Goal: Task Accomplishment & Management: Manage account settings

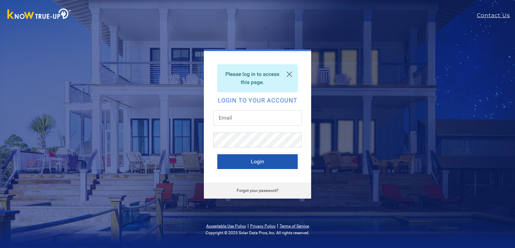
type input "[EMAIL_ADDRESS][DOMAIN_NAME]"
click at [235, 163] on button "Login" at bounding box center [257, 161] width 80 height 15
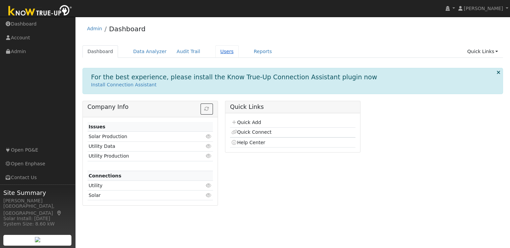
click at [217, 52] on link "Users" at bounding box center [226, 51] width 23 height 12
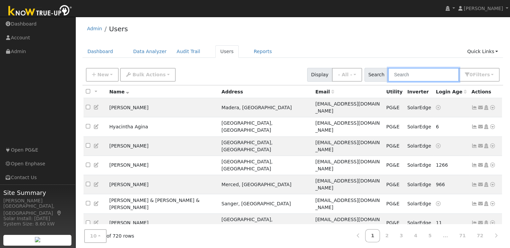
click at [421, 75] on input "text" at bounding box center [423, 75] width 71 height 14
type input "lisa"
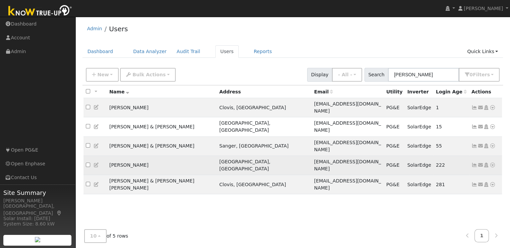
click at [474, 162] on icon at bounding box center [475, 164] width 6 height 5
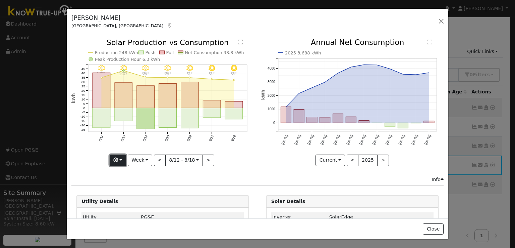
click at [118, 158] on icon "button" at bounding box center [115, 159] width 5 height 5
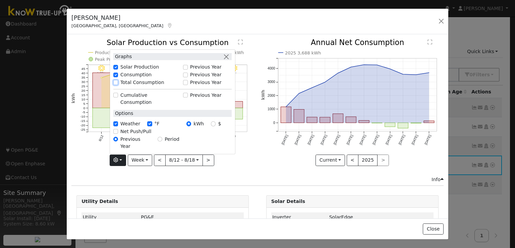
click at [116, 85] on input "Total Consumption" at bounding box center [115, 82] width 5 height 5
checkbox input "true"
click at [237, 169] on div "8/18 - Clear 91° 8/17 - Clear 91° 8/16 - Clear 91° 8/15 - Clear 95° 8/14 - Clea…" at bounding box center [163, 107] width 190 height 137
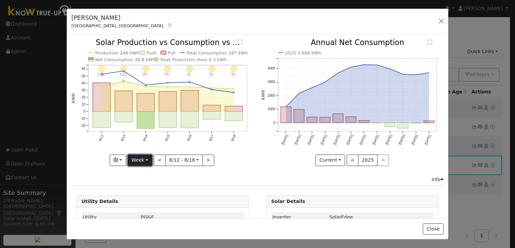
click at [142, 155] on button "Week" at bounding box center [140, 159] width 24 height 11
click at [142, 199] on link "Year" at bounding box center [151, 201] width 47 height 9
type input "2024-08-01"
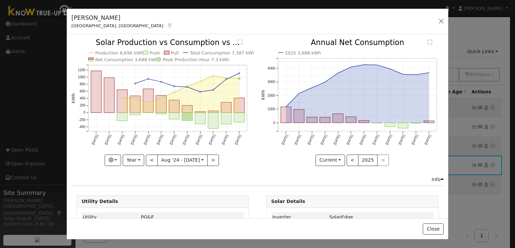
click at [142, 199] on div "Utility Details" at bounding box center [163, 201] width 172 height 12
click at [240, 170] on div "Production 6,690 kWh Push Pull Total Consumption 7,387 kWh Net Consumption 3,68…" at bounding box center [163, 107] width 190 height 137
click at [233, 163] on div "Graphs Solar Production Previous Year Consumption Previous Year Total Consumpti…" at bounding box center [162, 159] width 182 height 11
click at [440, 23] on button "button" at bounding box center [441, 20] width 9 height 9
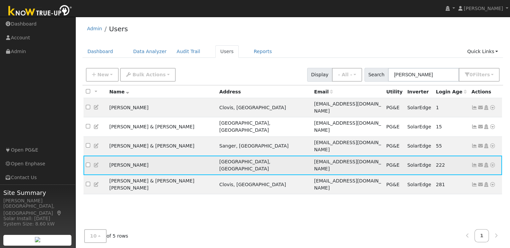
click at [97, 162] on icon at bounding box center [97, 164] width 6 height 5
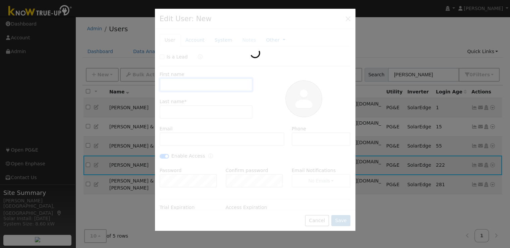
type input "01/31/2026"
type input "Lisa"
type input "Rodgers"
type input "ms.organization@icloud.com"
type input "559-360-6725"
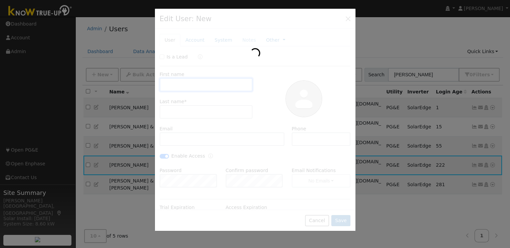
checkbox input "true"
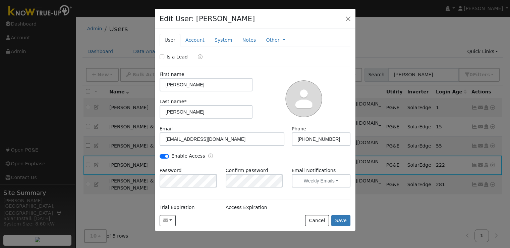
click at [391, 171] on div at bounding box center [255, 124] width 510 height 248
click at [195, 39] on link "Account" at bounding box center [194, 40] width 29 height 12
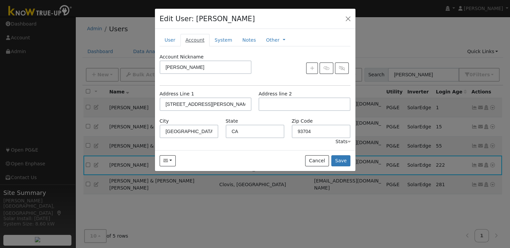
click at [195, 39] on link "Account" at bounding box center [194, 40] width 29 height 12
click at [217, 42] on link "System" at bounding box center [224, 40] width 28 height 12
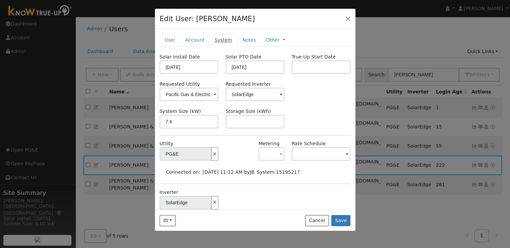
click at [217, 42] on link "System" at bounding box center [224, 40] width 28 height 12
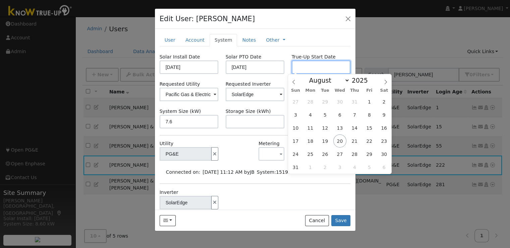
click at [306, 64] on input "text" at bounding box center [321, 66] width 59 height 13
type input "10/22/2024"
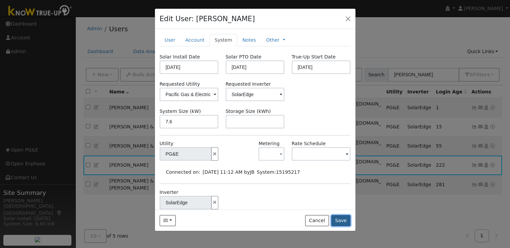
click at [340, 219] on button "Save" at bounding box center [340, 220] width 19 height 11
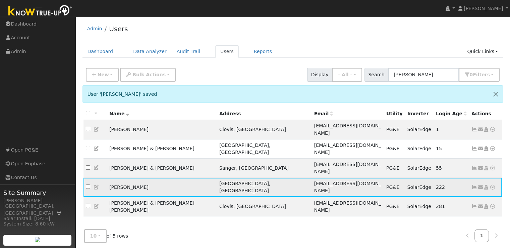
click at [473, 184] on icon at bounding box center [475, 186] width 6 height 5
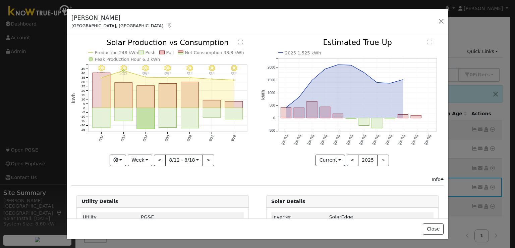
click at [424, 168] on div "2025 1,525 kWh Oct '24 Nov '24 Dec '24 Jan '25 Feb '25 Mar '25 Apr '25 May '25 …" at bounding box center [353, 107] width 190 height 137
click at [143, 157] on button "Week" at bounding box center [140, 159] width 24 height 11
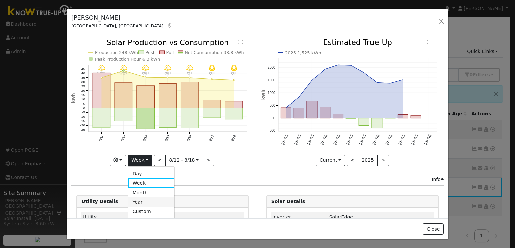
click at [139, 200] on link "Year" at bounding box center [151, 201] width 47 height 9
type input "2024-08-01"
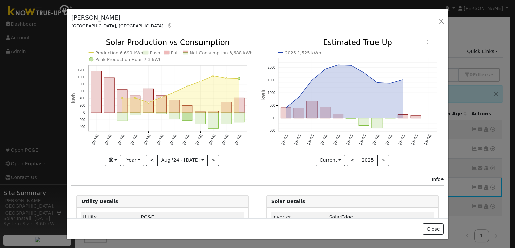
click at [414, 27] on div "Lisa Rodgers Fresno, CA Rodgers, Lisa Rodgers, Lisa 2543 North Van Ness Bouleva…" at bounding box center [258, 22] width 382 height 26
click at [439, 20] on button "button" at bounding box center [441, 20] width 9 height 9
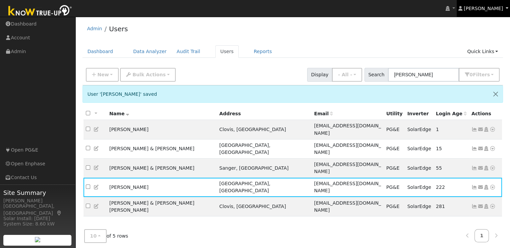
click at [484, 10] on span "John Kalmbach" at bounding box center [483, 8] width 39 height 5
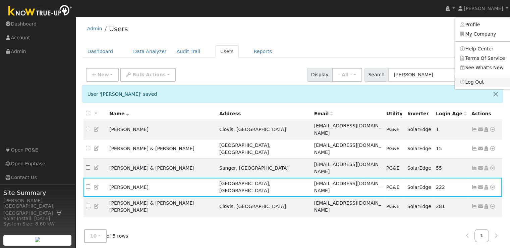
click at [472, 83] on link "Log Out" at bounding box center [482, 81] width 55 height 9
